Goal: Task Accomplishment & Management: Use online tool/utility

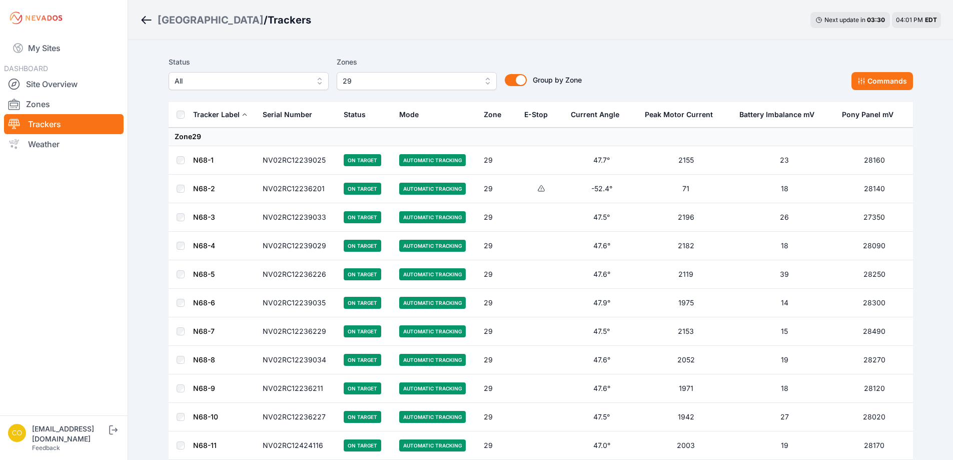
click at [462, 84] on span "29" at bounding box center [410, 81] width 134 height 12
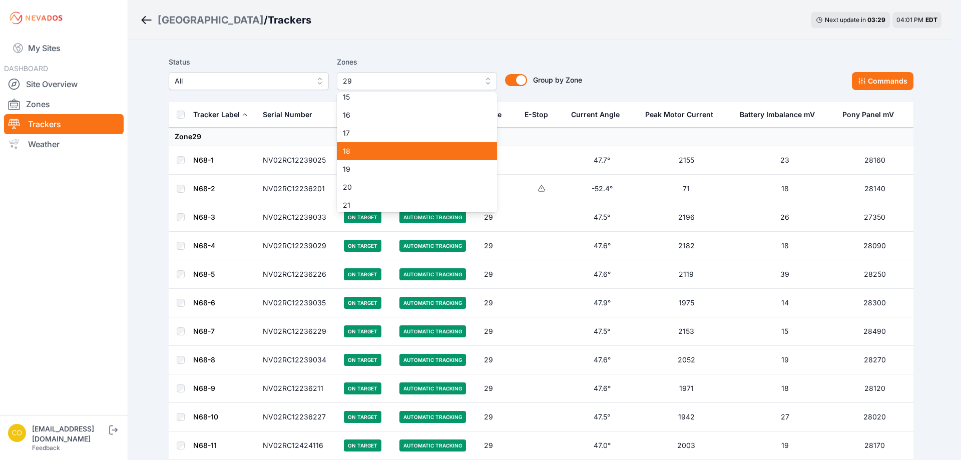
scroll to position [204, 0]
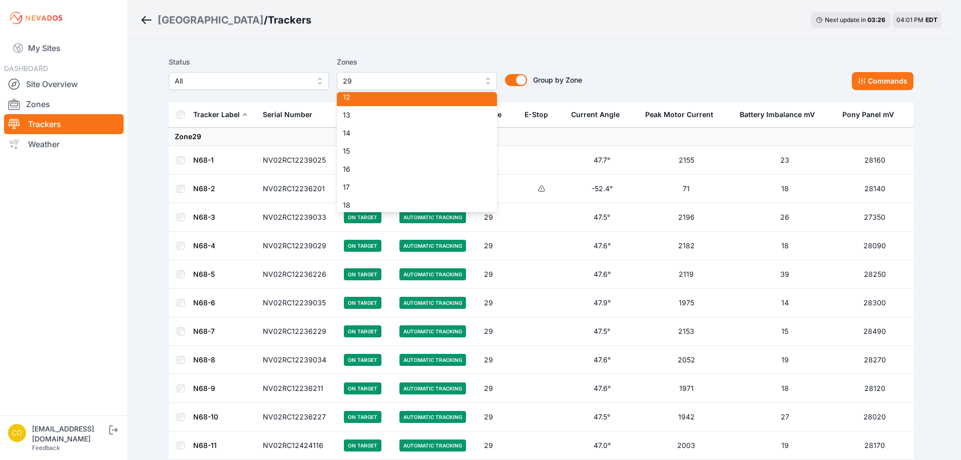
click at [376, 99] on span "12" at bounding box center [411, 97] width 136 height 10
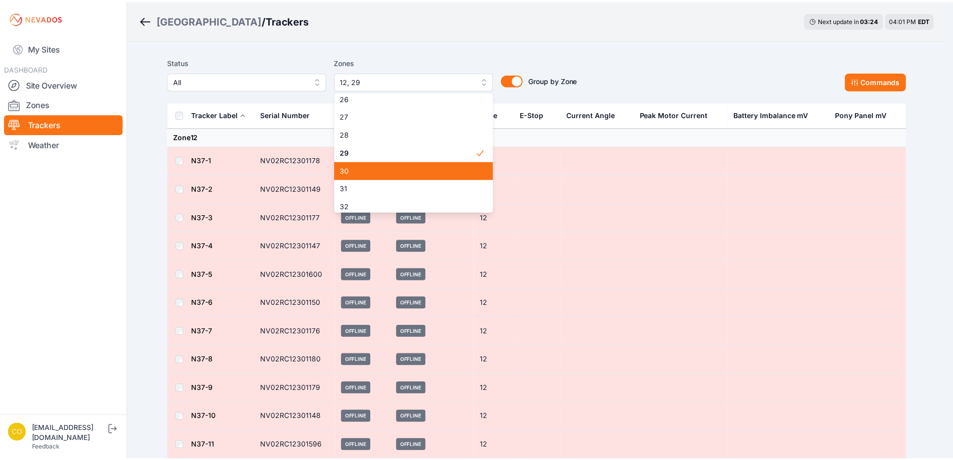
scroll to position [450, 0]
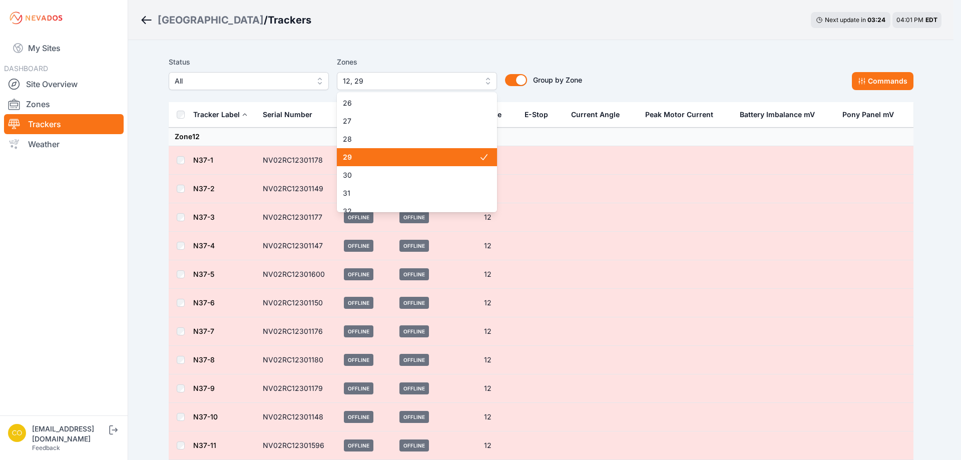
click at [367, 156] on span "29" at bounding box center [411, 157] width 136 height 10
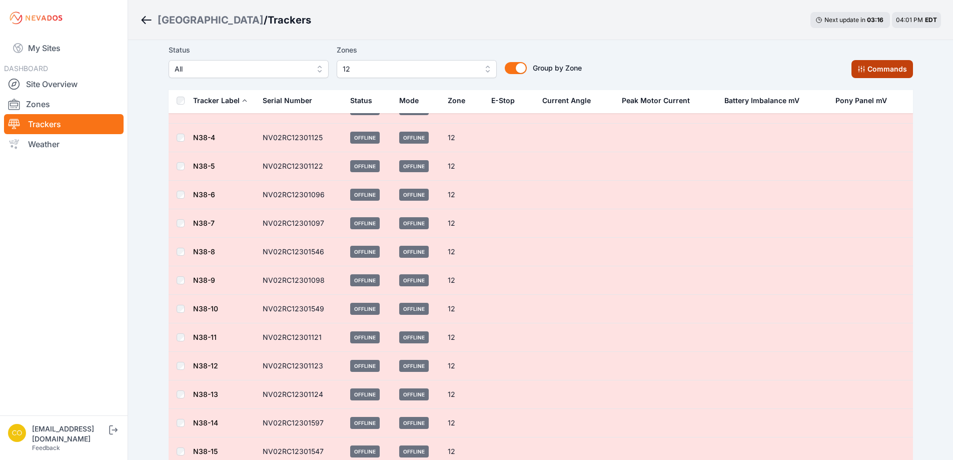
click at [885, 68] on button "Commands" at bounding box center [883, 69] width 62 height 18
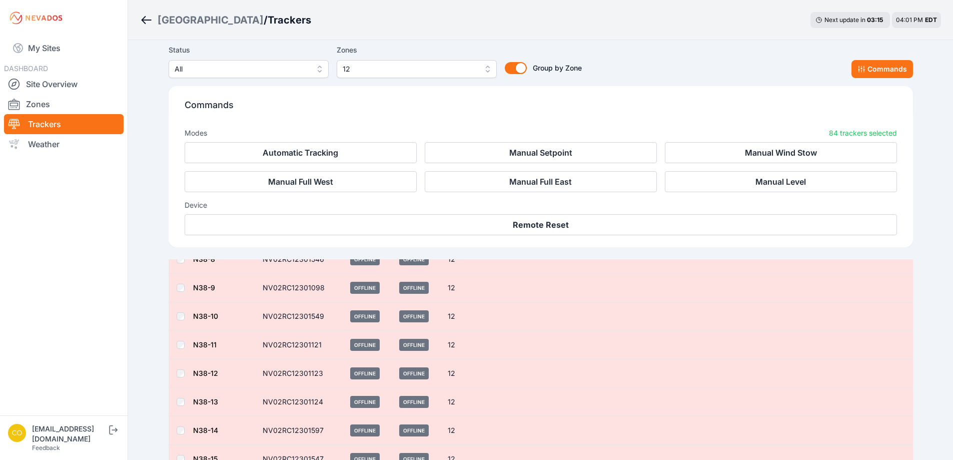
scroll to position [619, 0]
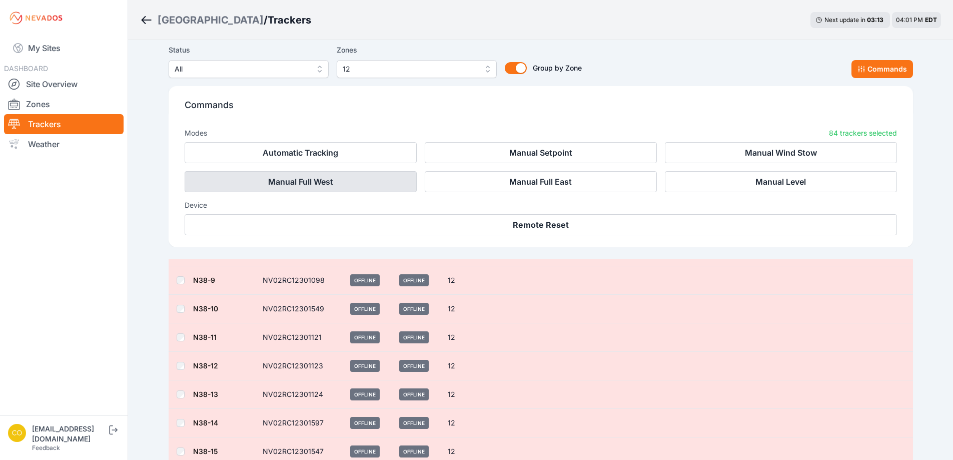
click at [361, 178] on button "Manual Full West" at bounding box center [301, 181] width 232 height 21
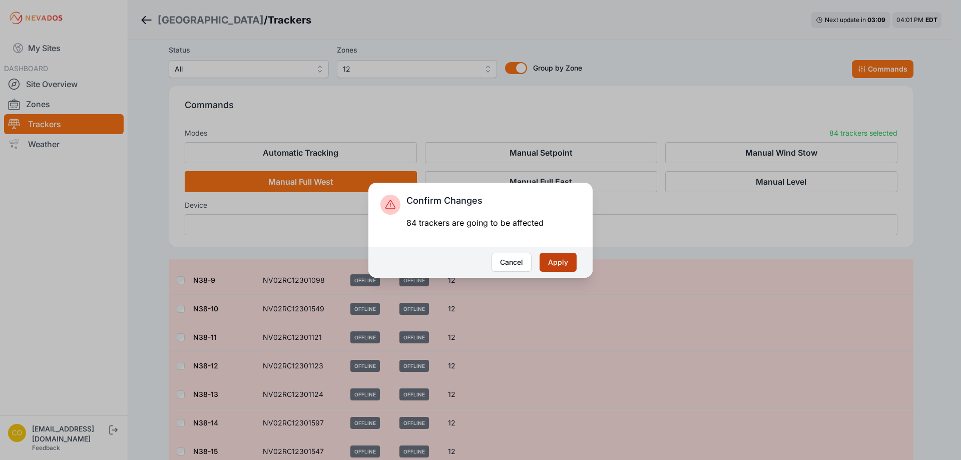
click at [570, 270] on button "Apply" at bounding box center [557, 262] width 37 height 19
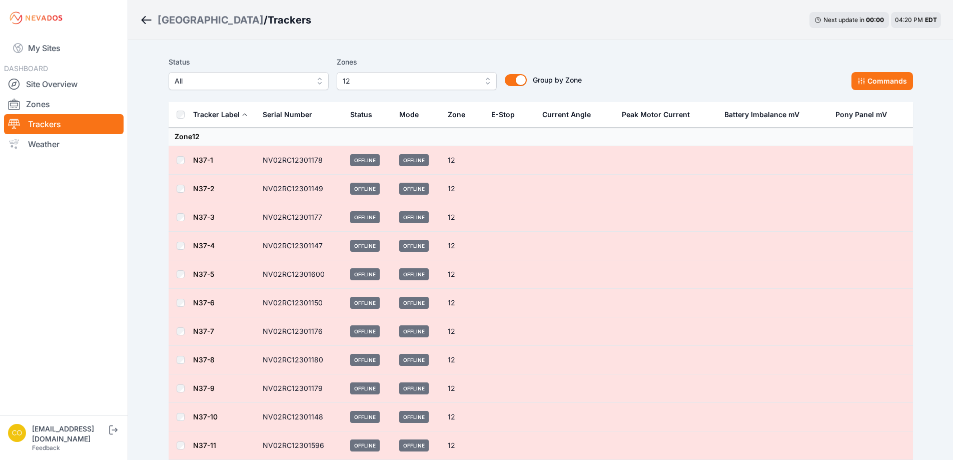
click at [421, 79] on span "12" at bounding box center [410, 81] width 134 height 12
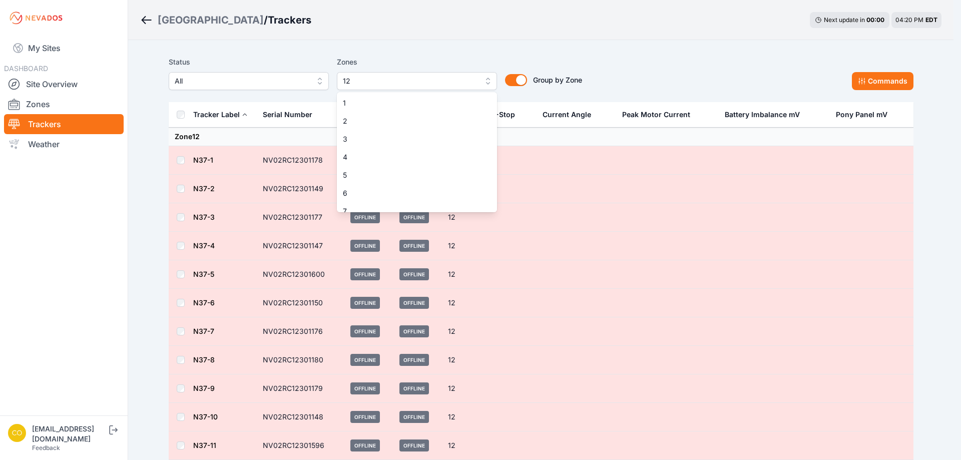
scroll to position [98, 0]
click at [357, 201] on span "12" at bounding box center [411, 203] width 136 height 10
click at [349, 185] on span "11" at bounding box center [411, 185] width 136 height 10
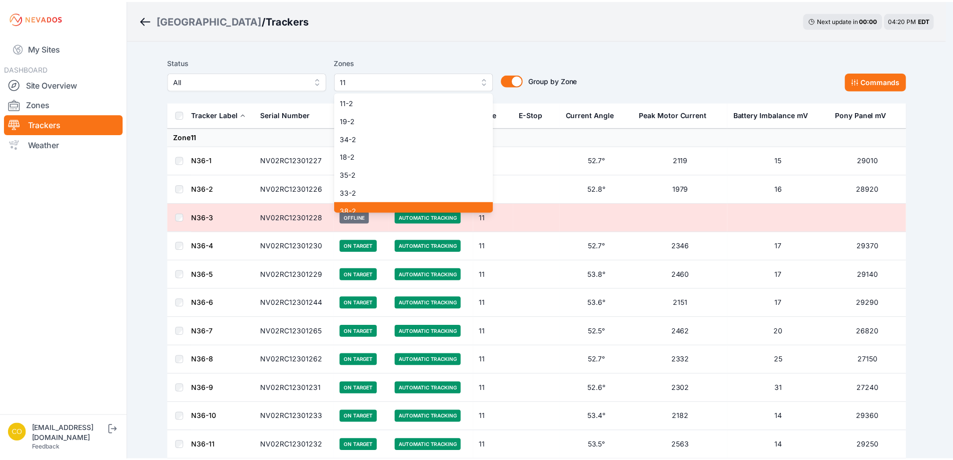
scroll to position [735, 0]
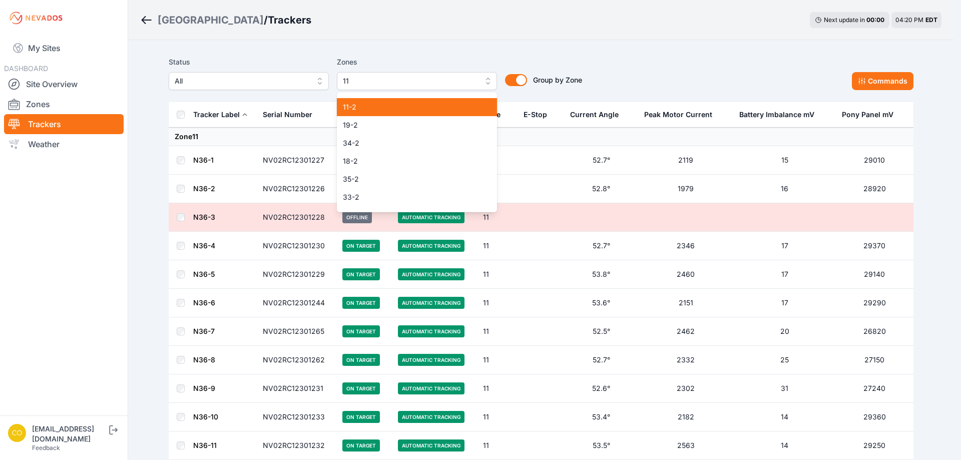
click at [367, 108] on span "11-2" at bounding box center [411, 107] width 136 height 10
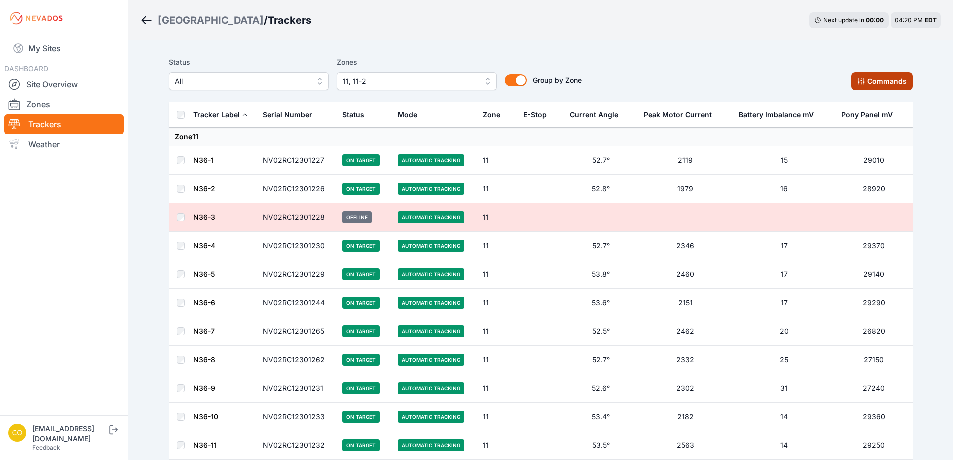
click at [881, 82] on button "Commands" at bounding box center [883, 81] width 62 height 18
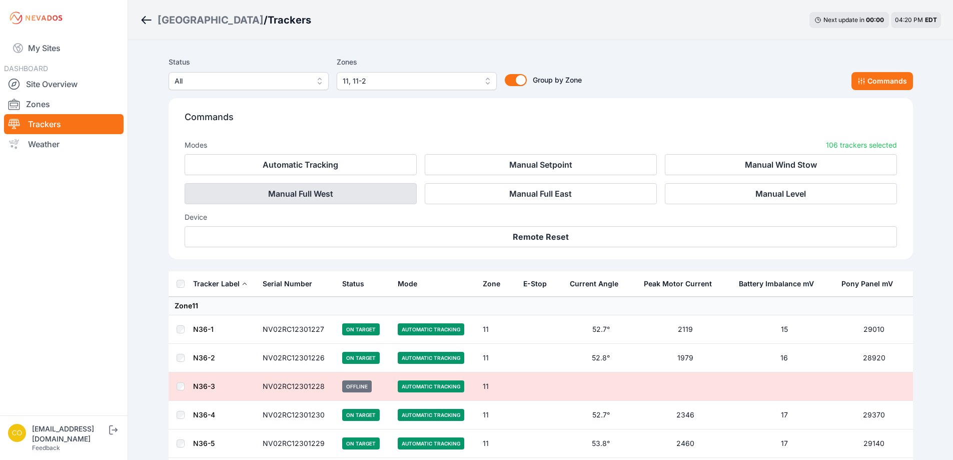
click at [320, 194] on button "Manual Full West" at bounding box center [301, 193] width 232 height 21
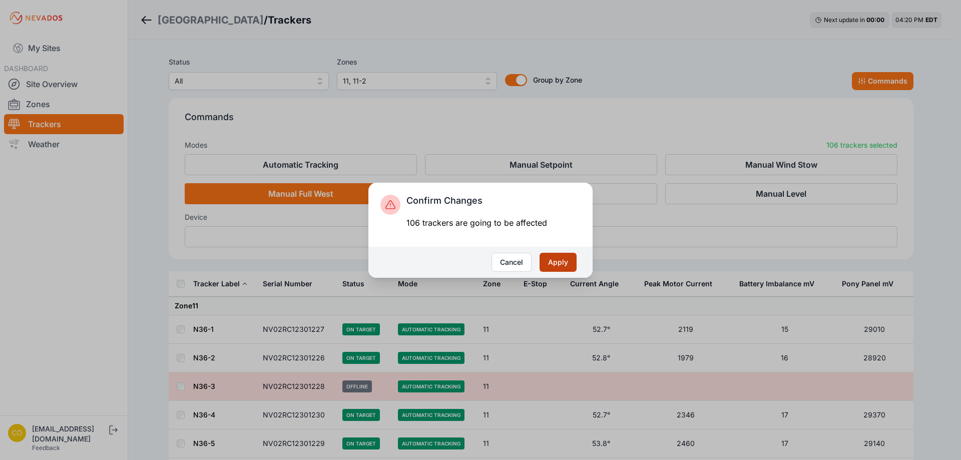
click at [545, 265] on button "Apply" at bounding box center [557, 262] width 37 height 19
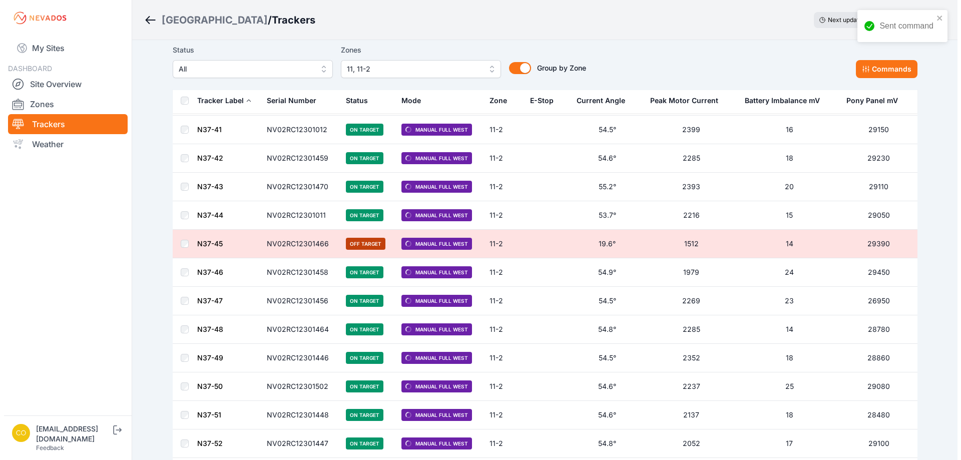
scroll to position [2828, 0]
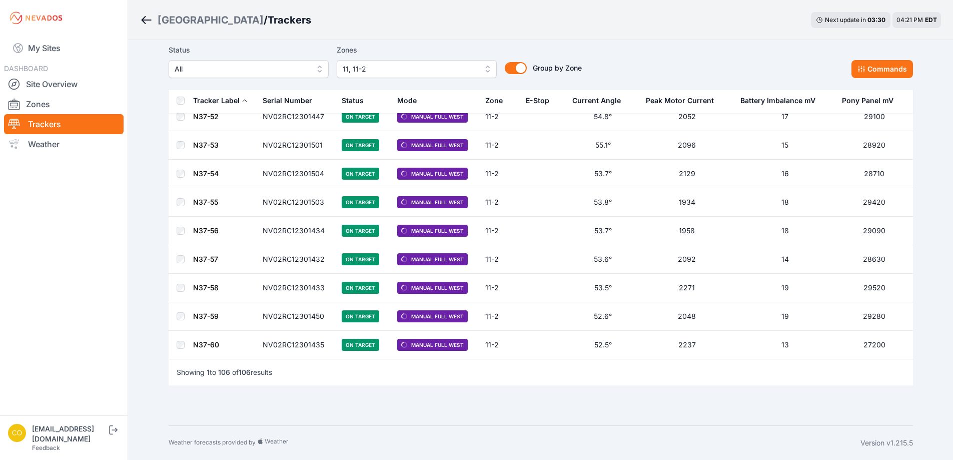
click at [426, 72] on span "11, 11-2" at bounding box center [410, 69] width 134 height 12
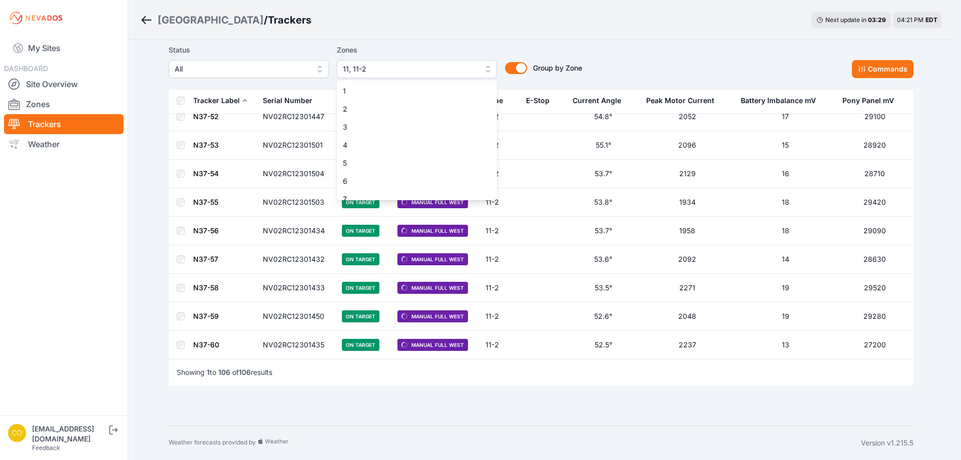
scroll to position [80, 0]
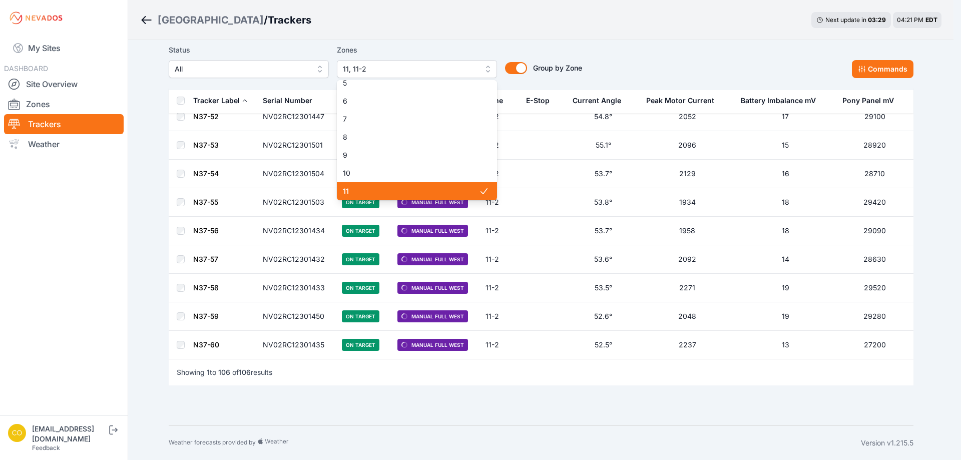
click at [398, 191] on span "11" at bounding box center [411, 191] width 136 height 10
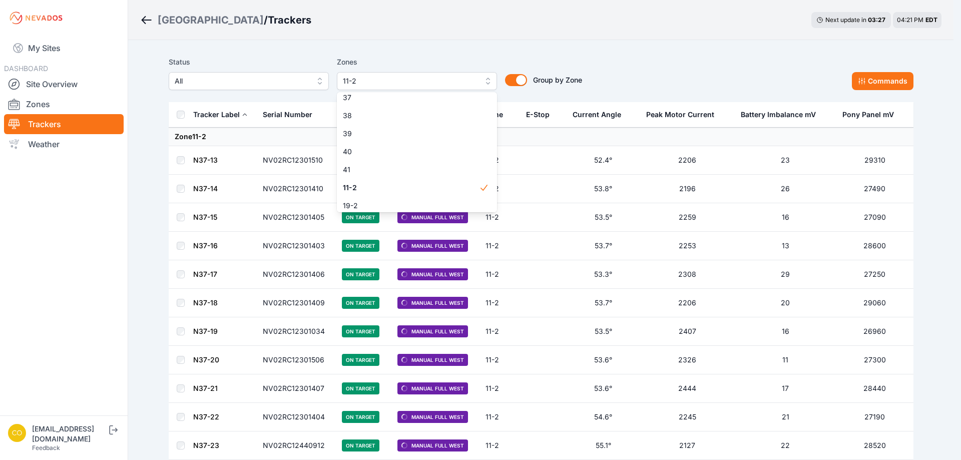
scroll to position [634, 0]
click at [372, 208] on span "11-2" at bounding box center [411, 207] width 136 height 10
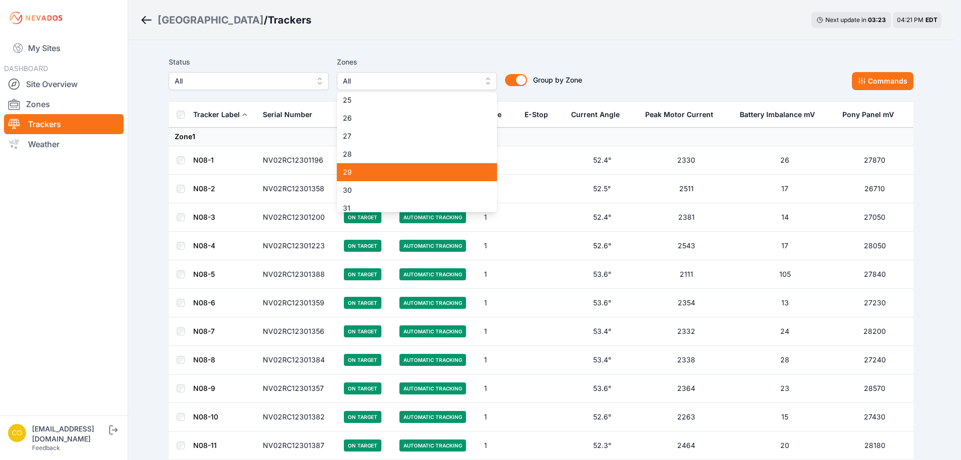
scroll to position [388, 0]
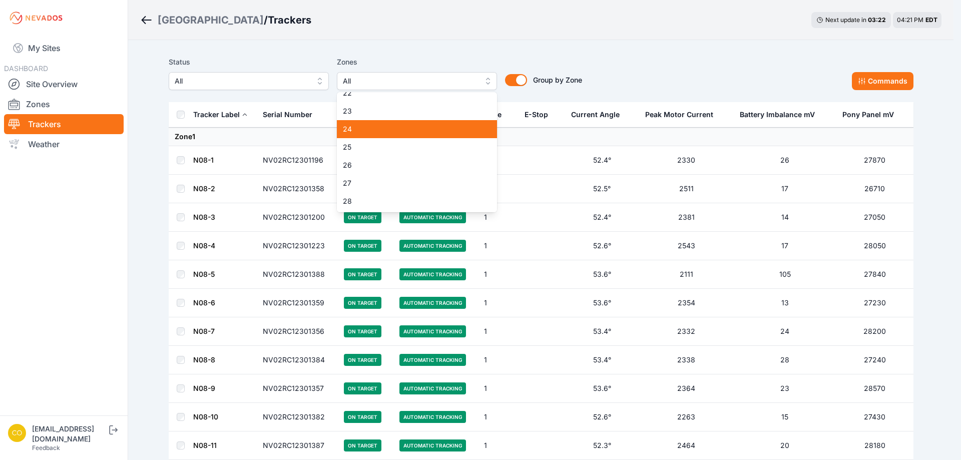
click at [366, 126] on span "24" at bounding box center [411, 129] width 136 height 10
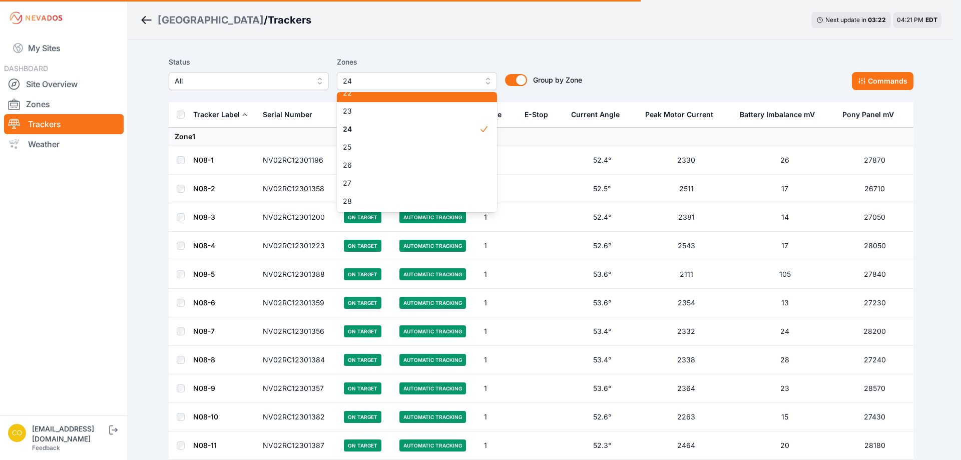
click at [352, 94] on div "22" at bounding box center [417, 93] width 160 height 18
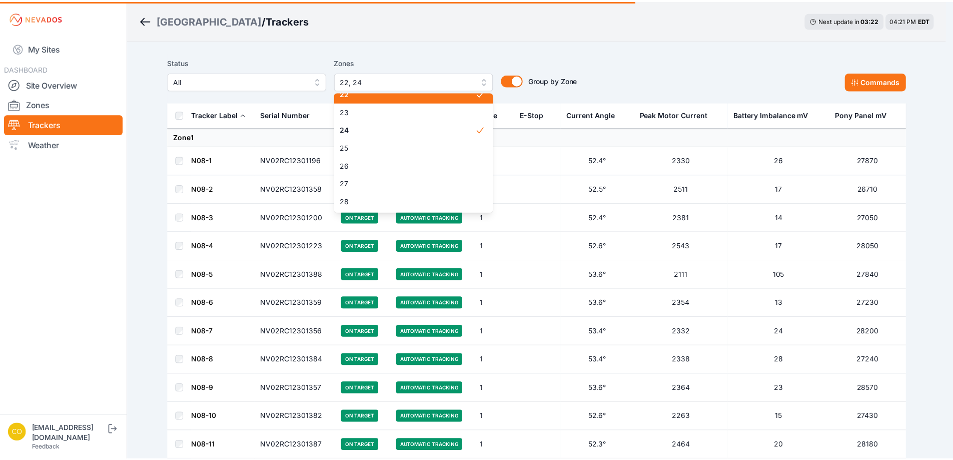
scroll to position [380, 0]
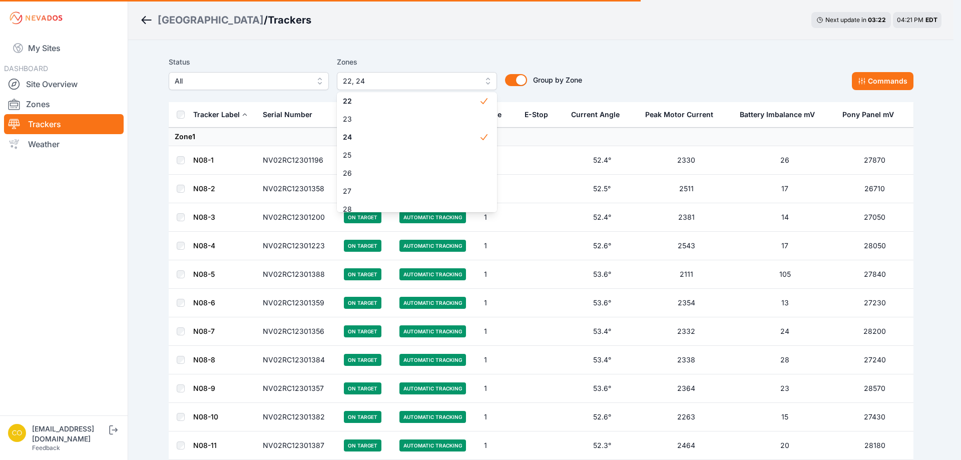
click at [648, 74] on div "Status All Zones 22, 24 1 2 3 4 5 6 7 8 9 10 11 12 13 14 15 16 17 18 19 20 21 2…" at bounding box center [541, 73] width 745 height 34
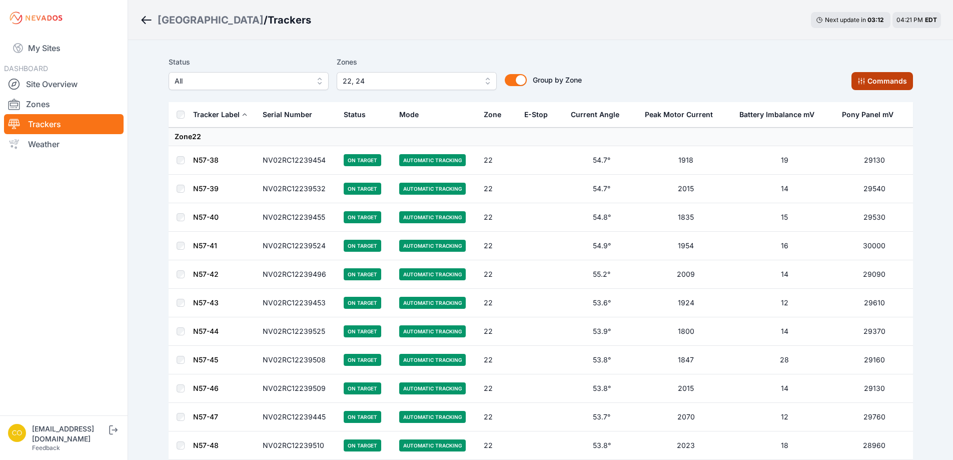
click at [896, 87] on button "Commands" at bounding box center [883, 81] width 62 height 18
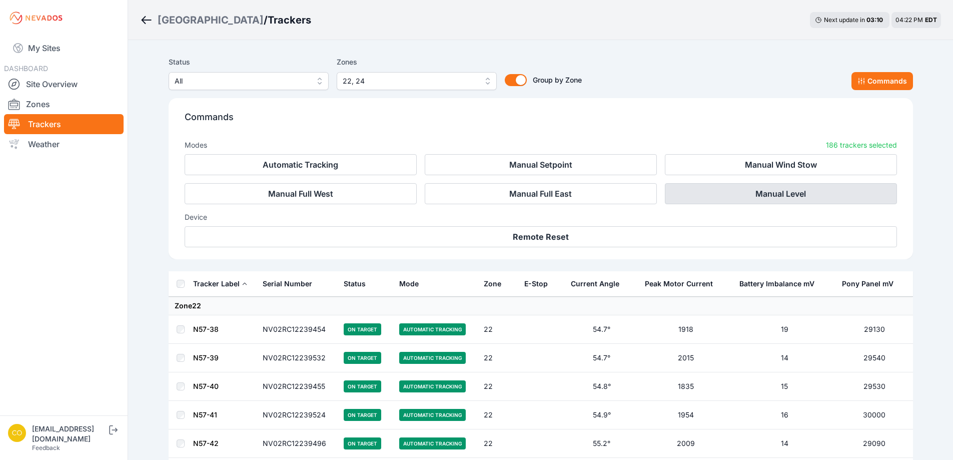
click at [772, 196] on button "Manual Level" at bounding box center [781, 193] width 232 height 21
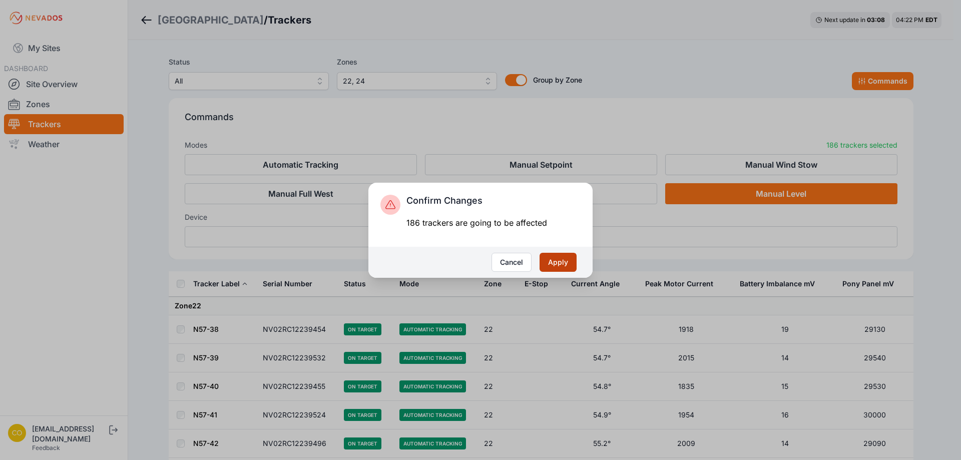
click at [556, 262] on button "Apply" at bounding box center [557, 262] width 37 height 19
